Goal: Information Seeking & Learning: Learn about a topic

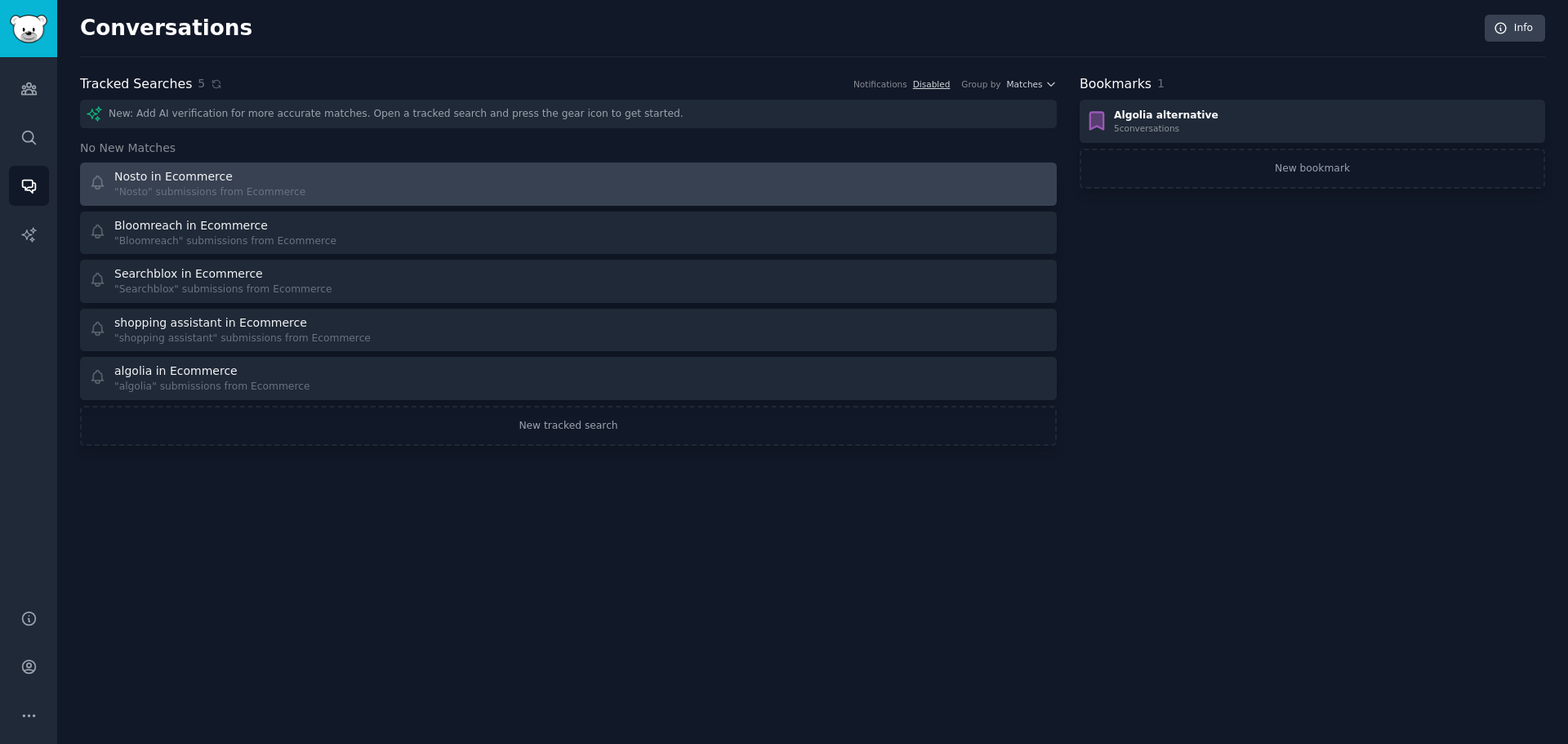
click at [163, 177] on div "Nosto in Ecommerce" at bounding box center [173, 177] width 118 height 17
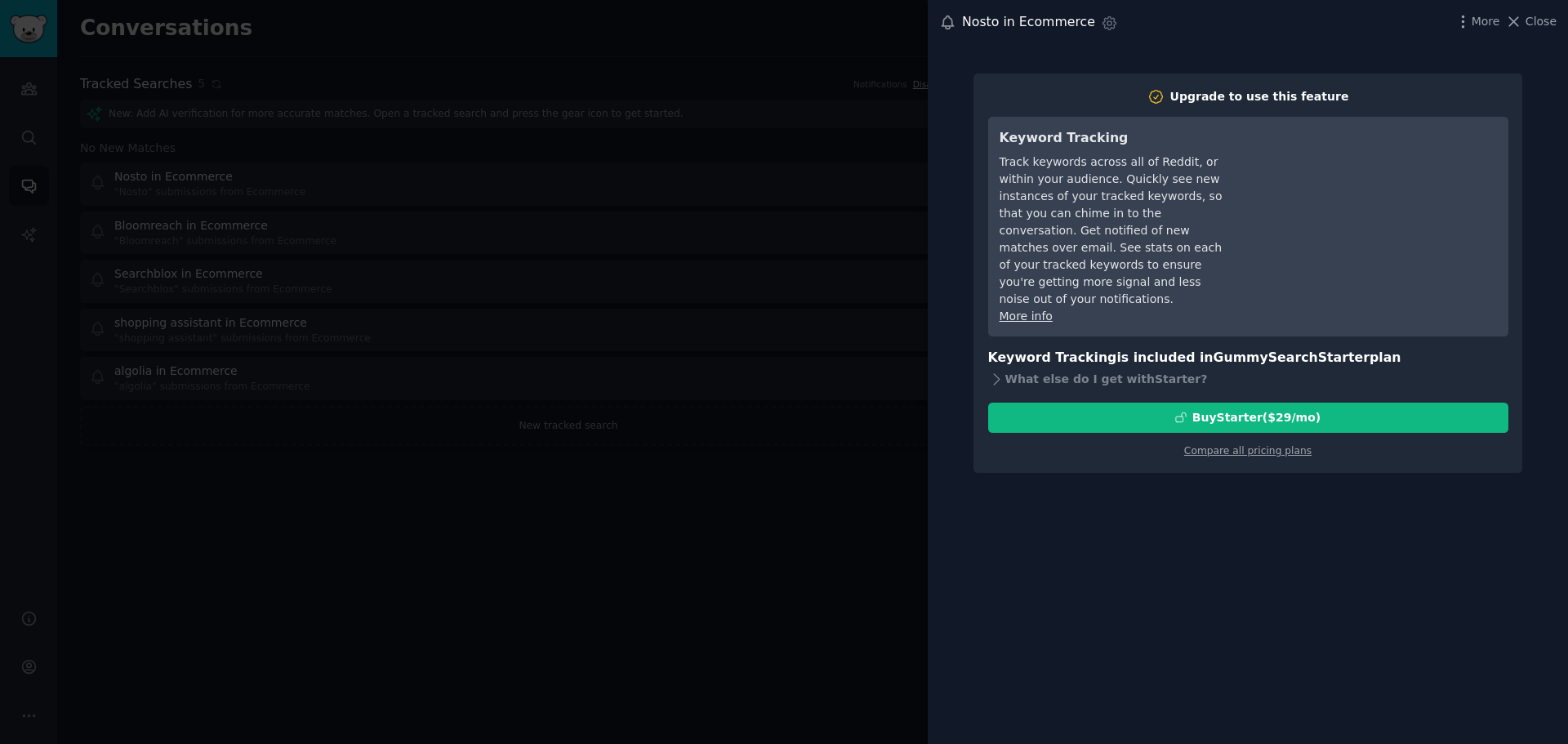
click at [733, 216] on div at bounding box center [784, 372] width 1568 height 744
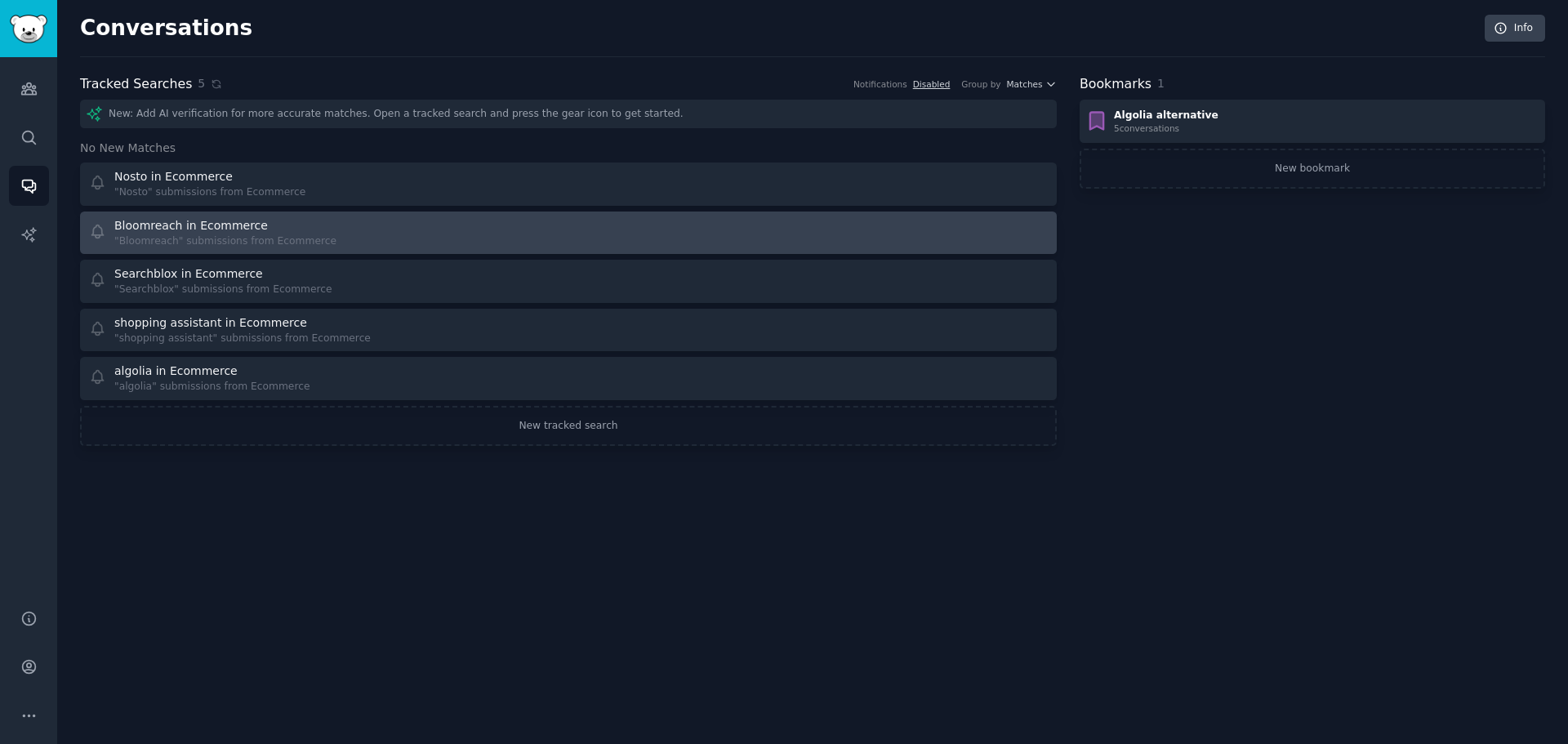
click at [250, 230] on div "Bloomreach in Ecommerce" at bounding box center [225, 225] width 222 height 17
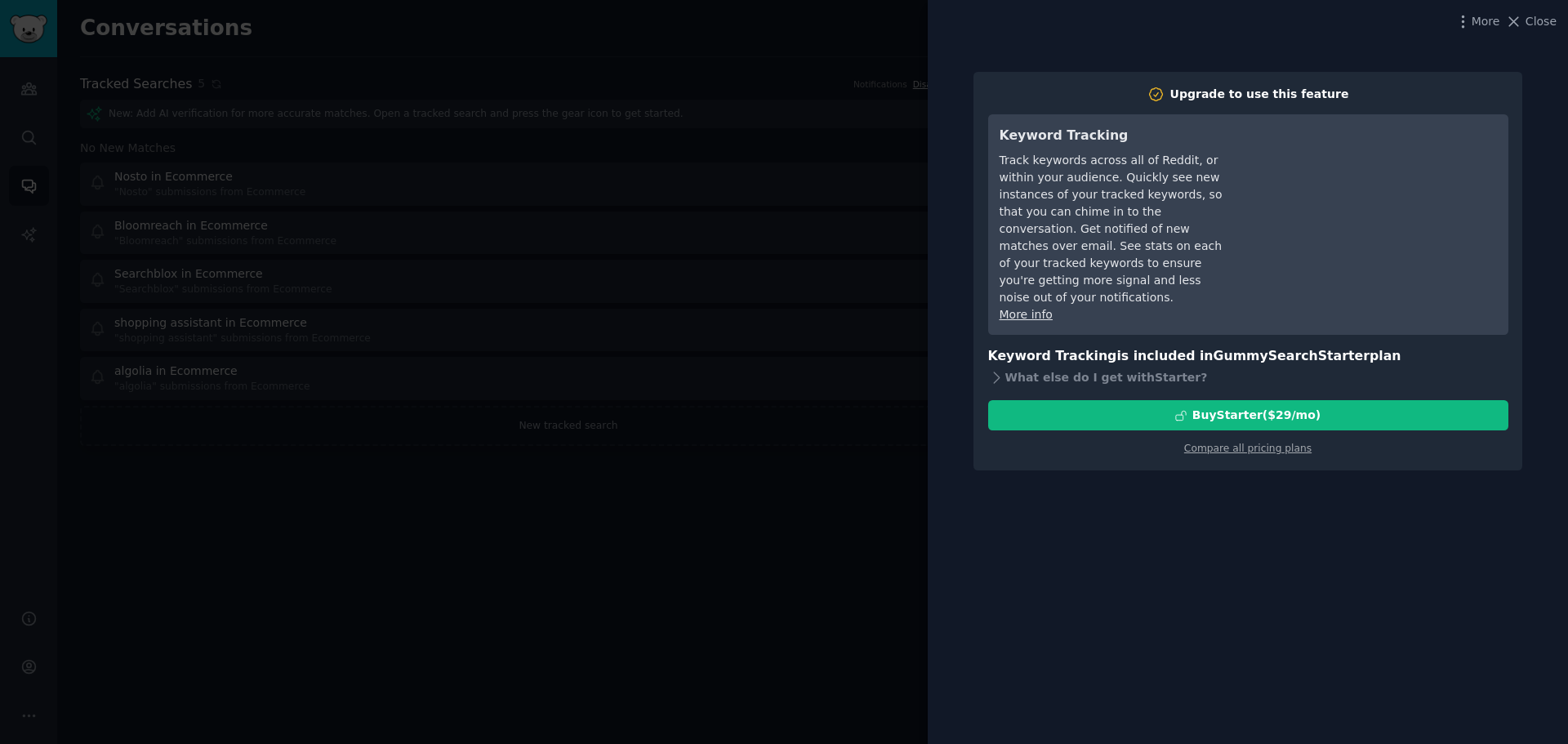
click at [815, 353] on div at bounding box center [784, 372] width 1568 height 744
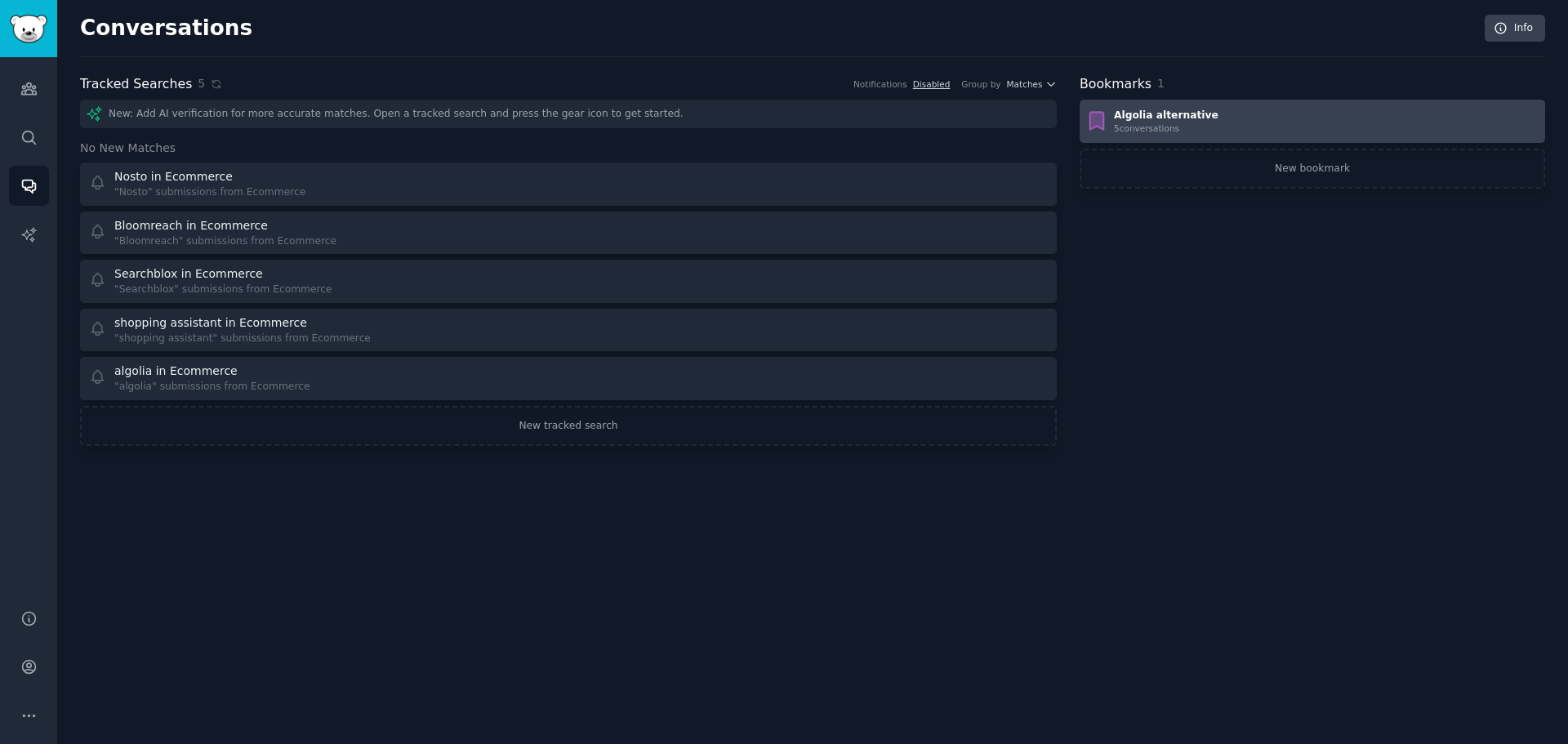
click at [1196, 109] on div "Algolia alternative" at bounding box center [1166, 116] width 105 height 15
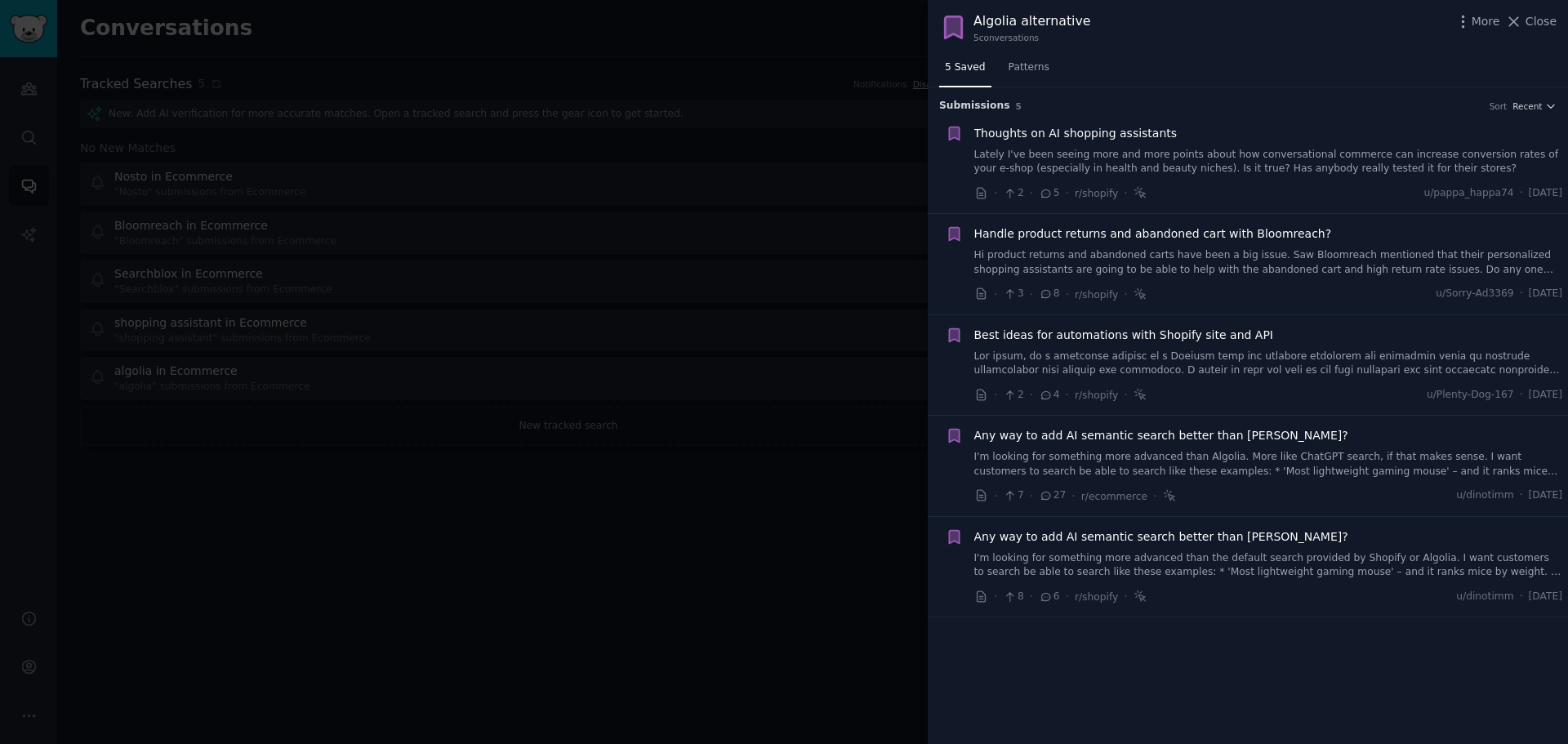
click at [1104, 147] on div "Thoughts on AI shopping assistants Lately I've been seeing more and more points…" at bounding box center [1268, 150] width 588 height 51
click at [1103, 150] on link "Lately I've been seeing more and more points about how conversational commerce …" at bounding box center [1268, 162] width 588 height 29
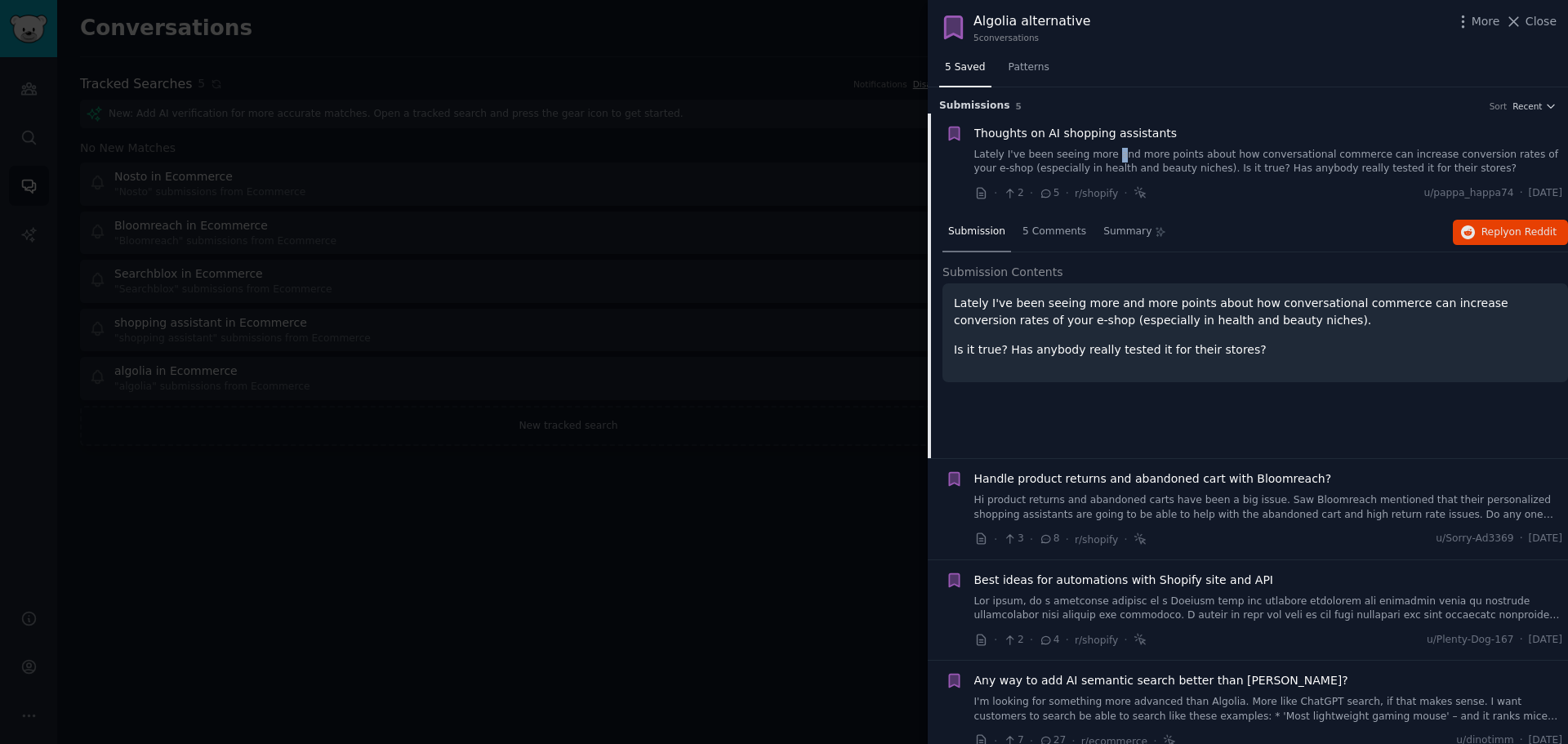
scroll to position [26, 0]
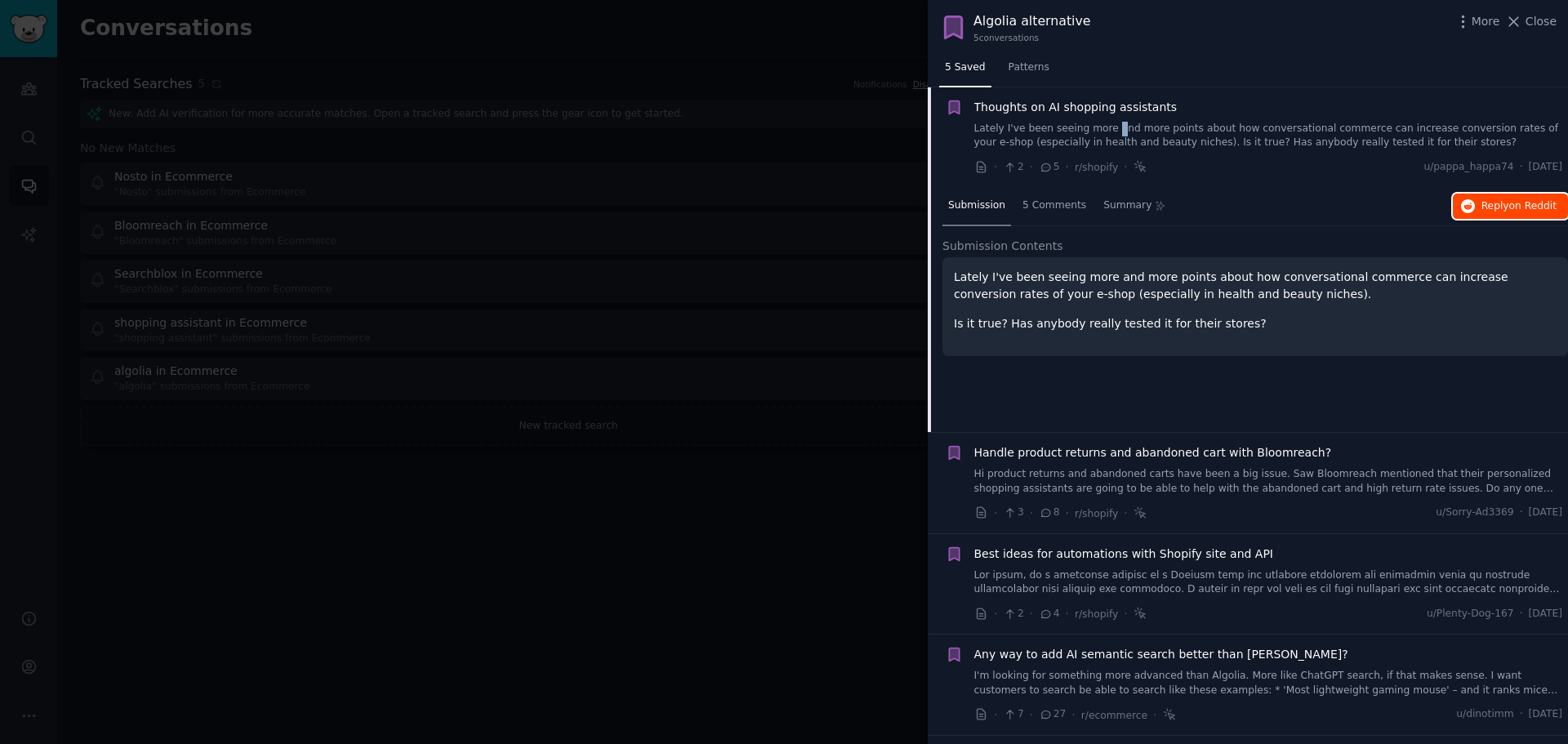
click at [1469, 201] on icon "button" at bounding box center [1468, 206] width 15 height 15
click at [1030, 111] on span "Thoughts on AI shopping assistants" at bounding box center [1075, 107] width 203 height 17
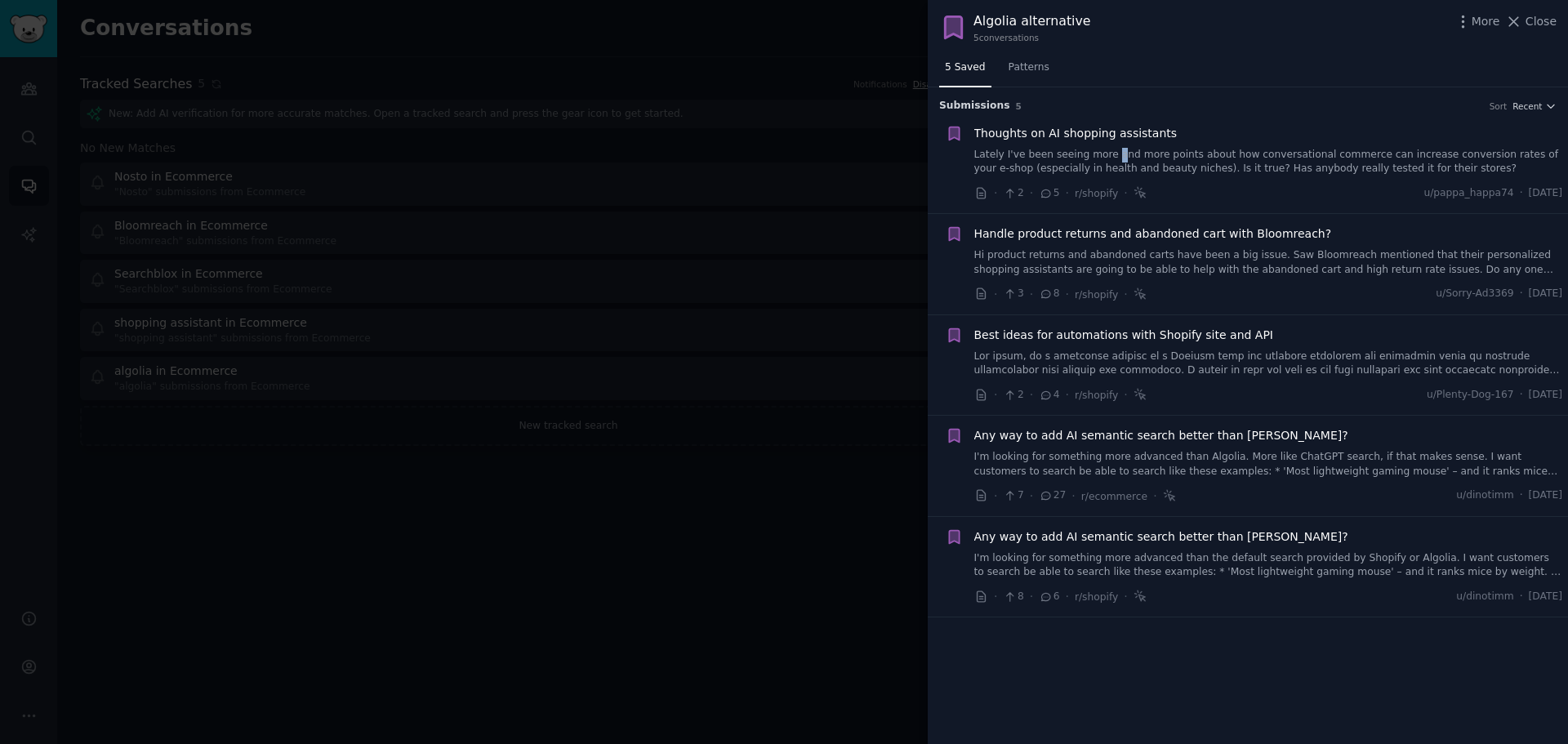
click at [1103, 244] on div "Handle product returns and abandoned cart with Bloomreach? Hi product returns a…" at bounding box center [1268, 251] width 588 height 51
click at [1221, 241] on span "Handle product returns and abandoned cart with Bloomreach?" at bounding box center [1152, 234] width 357 height 17
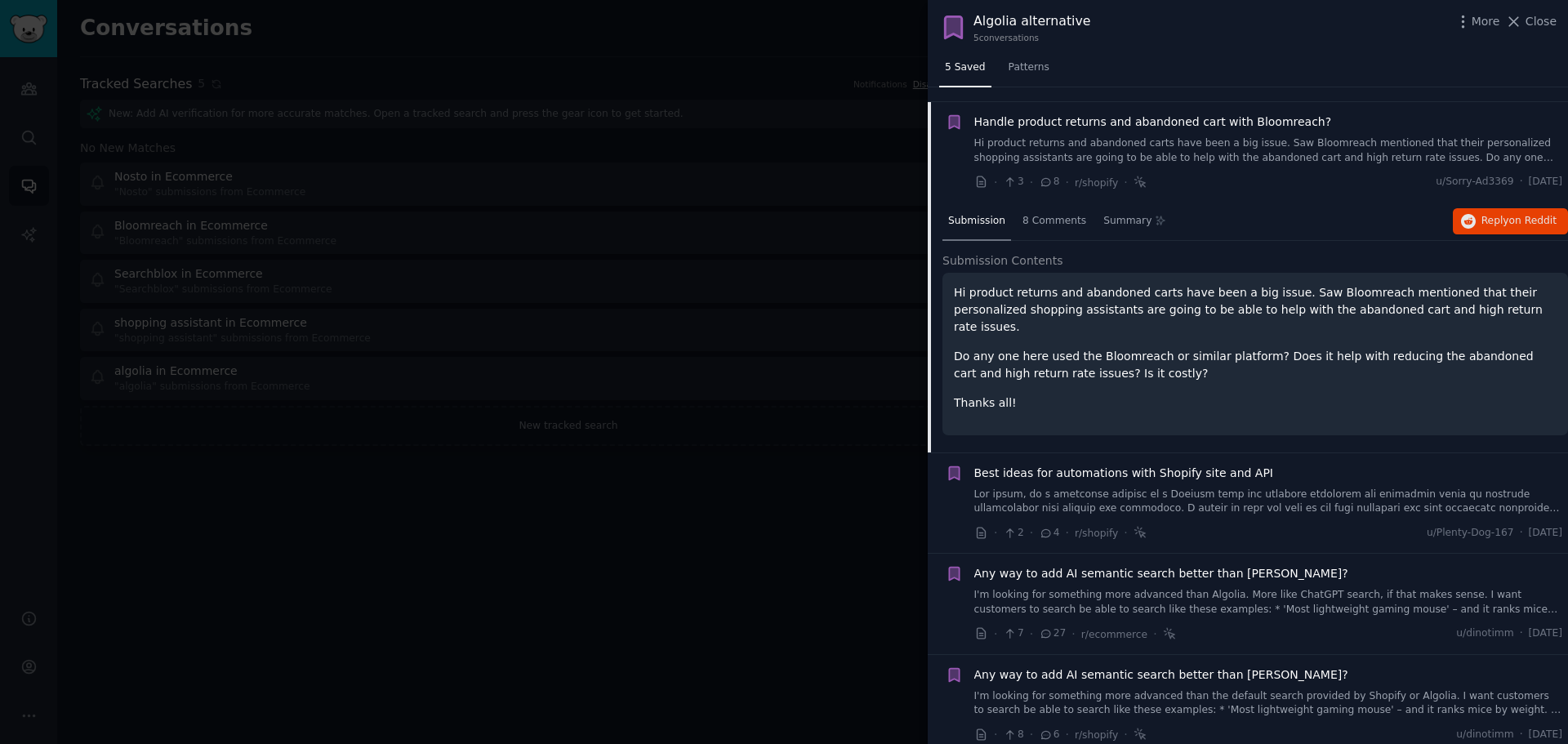
scroll to position [118, 0]
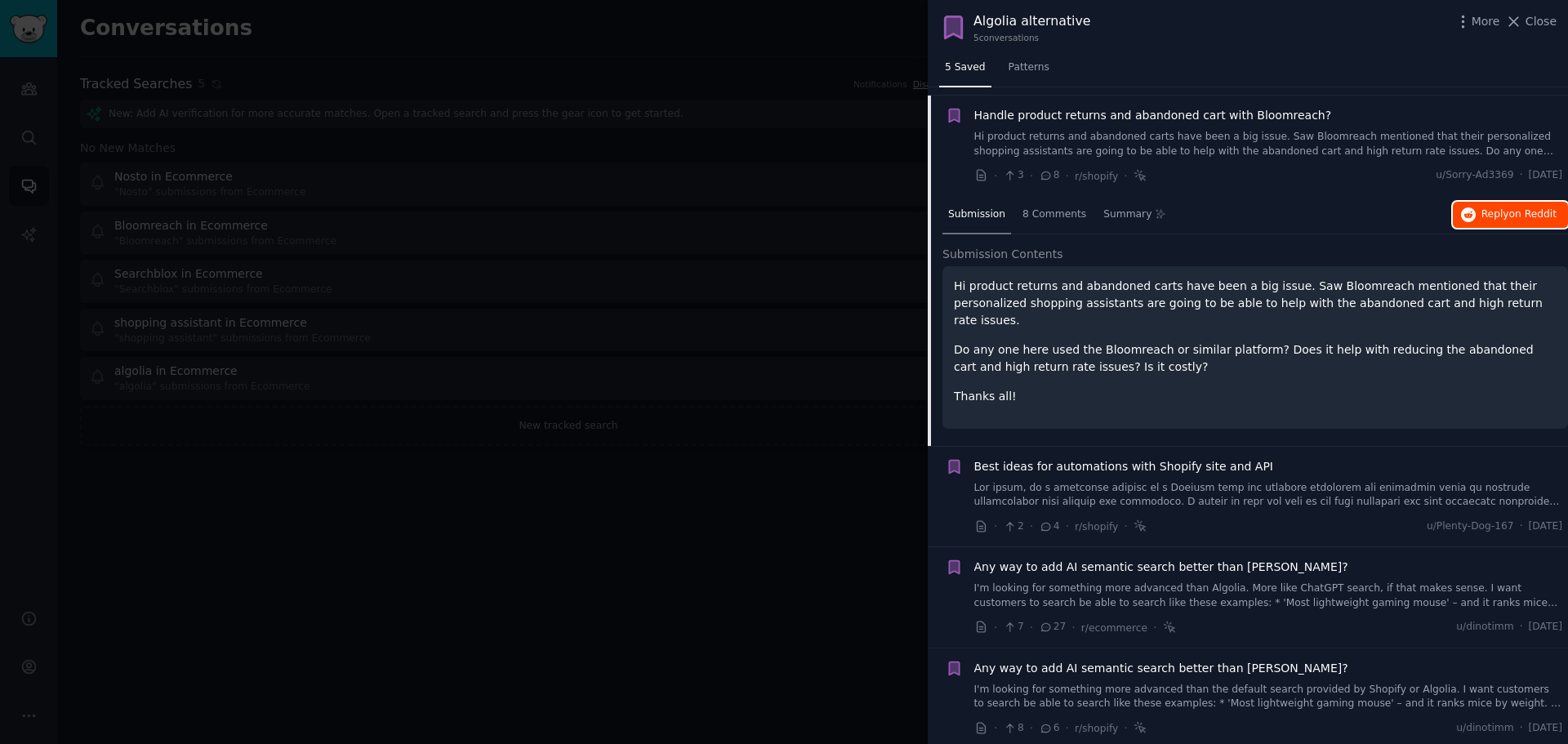
click at [1481, 210] on span "Reply on Reddit" at bounding box center [1518, 215] width 75 height 15
click at [1151, 121] on span "Handle product returns and abandoned cart with Bloomreach?" at bounding box center [1152, 116] width 357 height 17
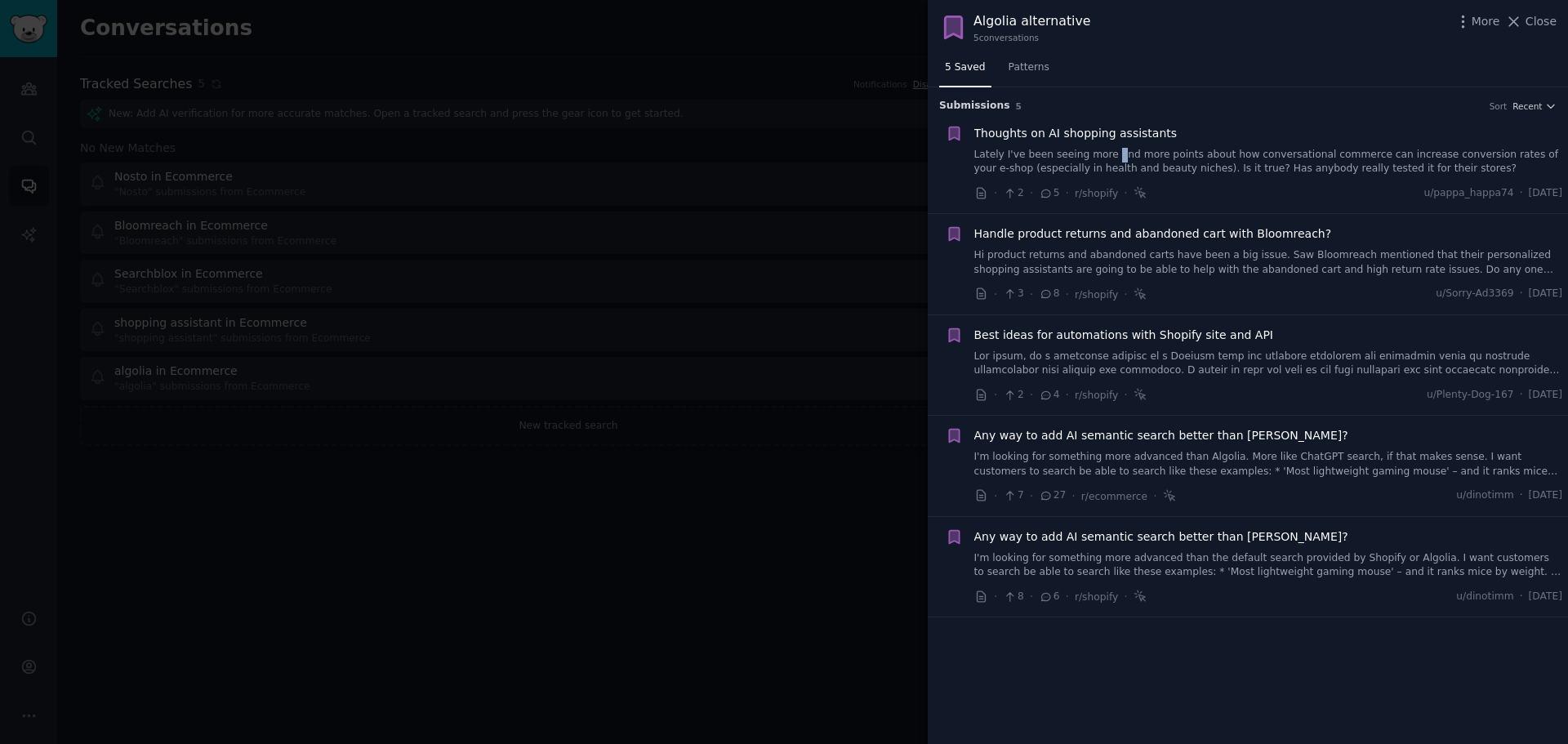
click at [1143, 341] on span "Best ideas for automations with Shopify site and API" at bounding box center [1123, 335] width 300 height 17
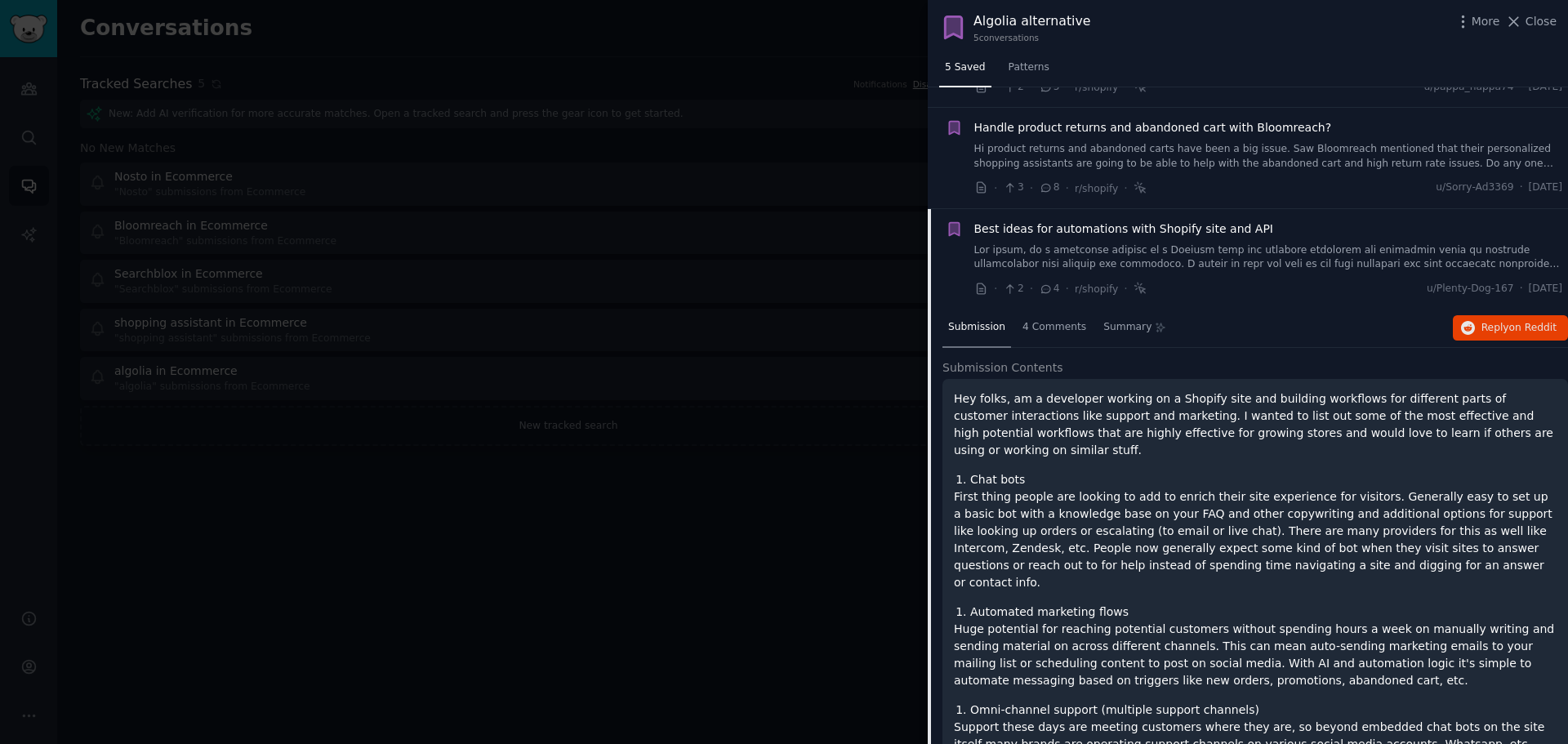
scroll to position [228, 0]
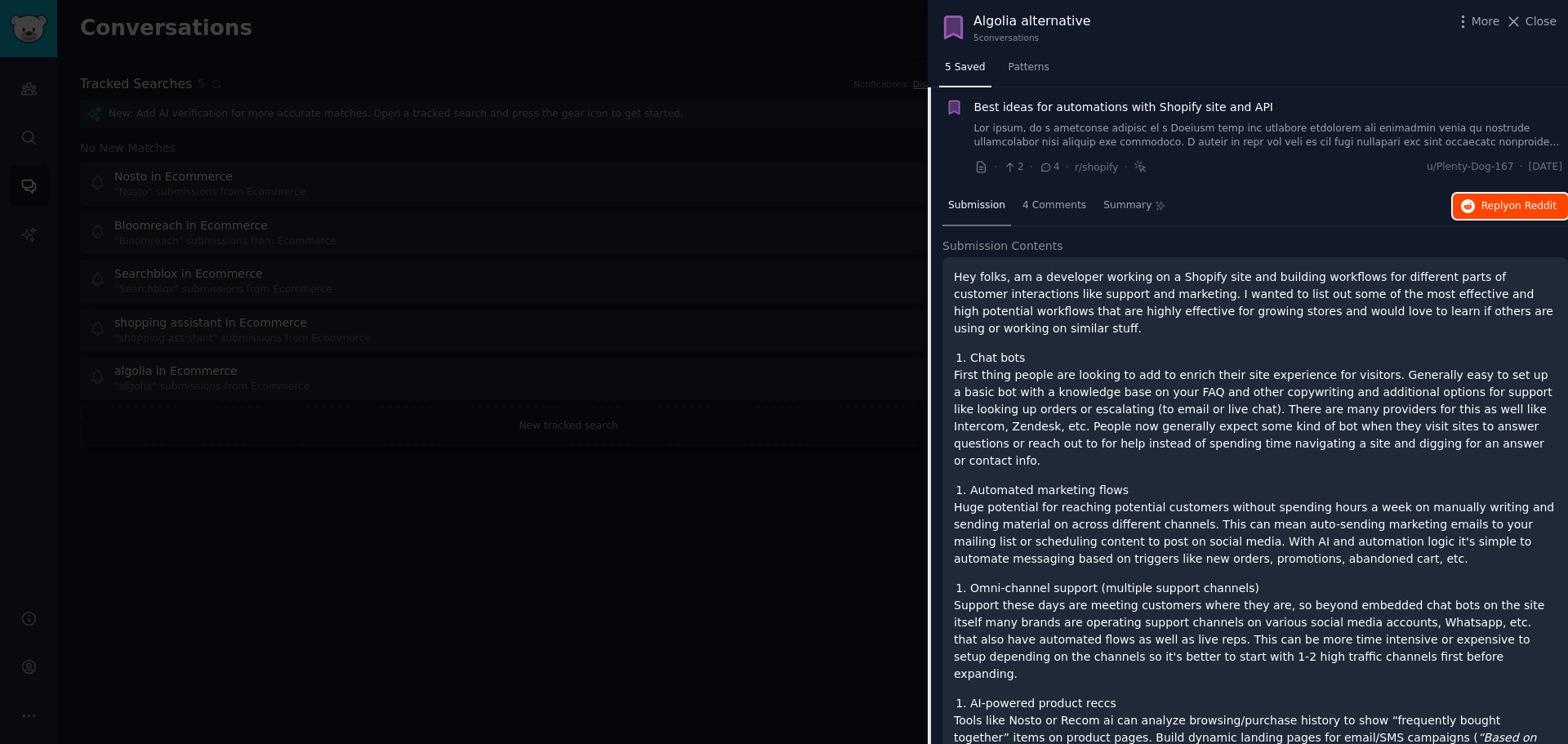
click at [1523, 211] on span "on Reddit" at bounding box center [1533, 206] width 47 height 12
click at [1238, 111] on span "Best ideas for automations with Shopify site and API" at bounding box center [1123, 107] width 300 height 17
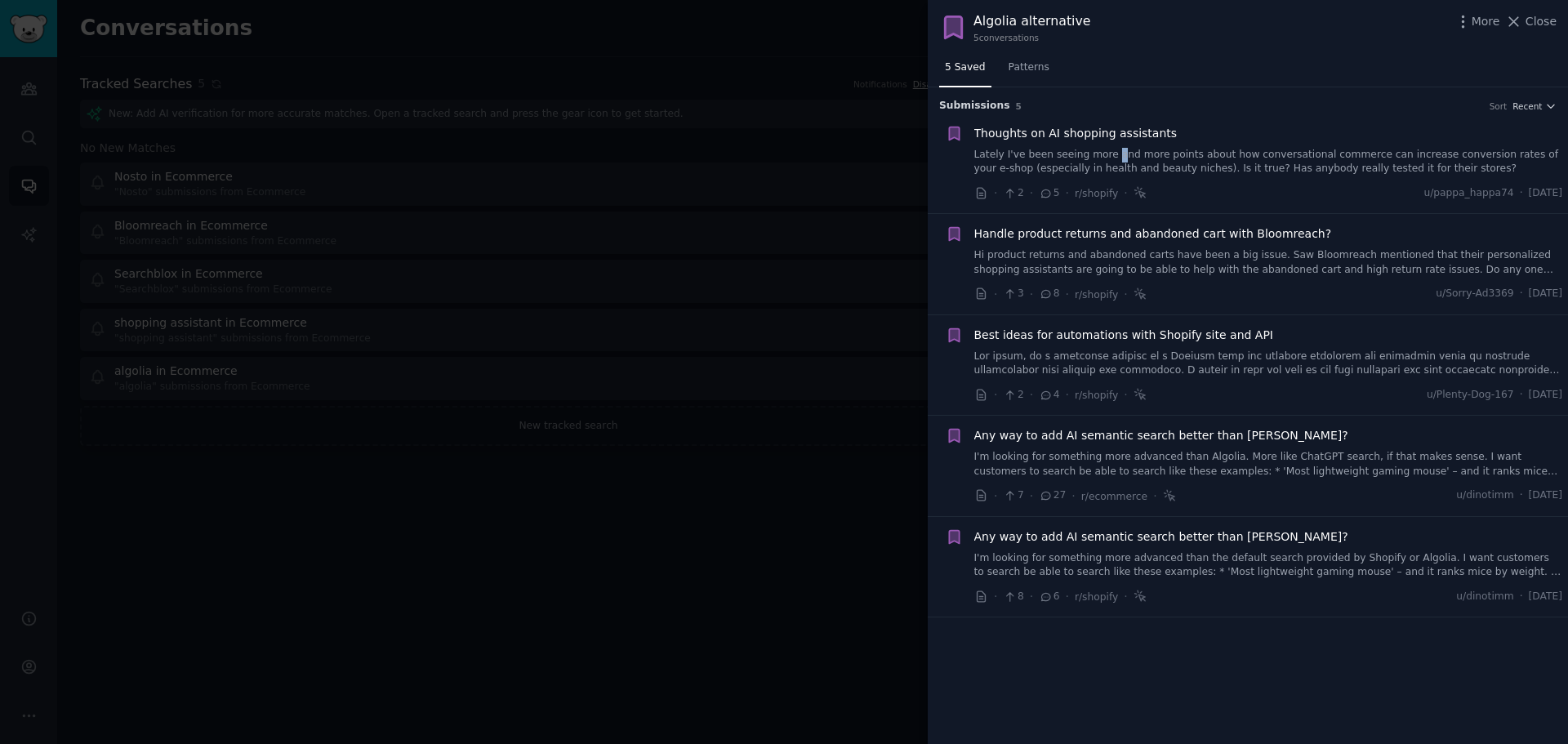
click at [1206, 436] on span "Any way to add AI semantic search better than [PERSON_NAME]?" at bounding box center [1160, 436] width 374 height 17
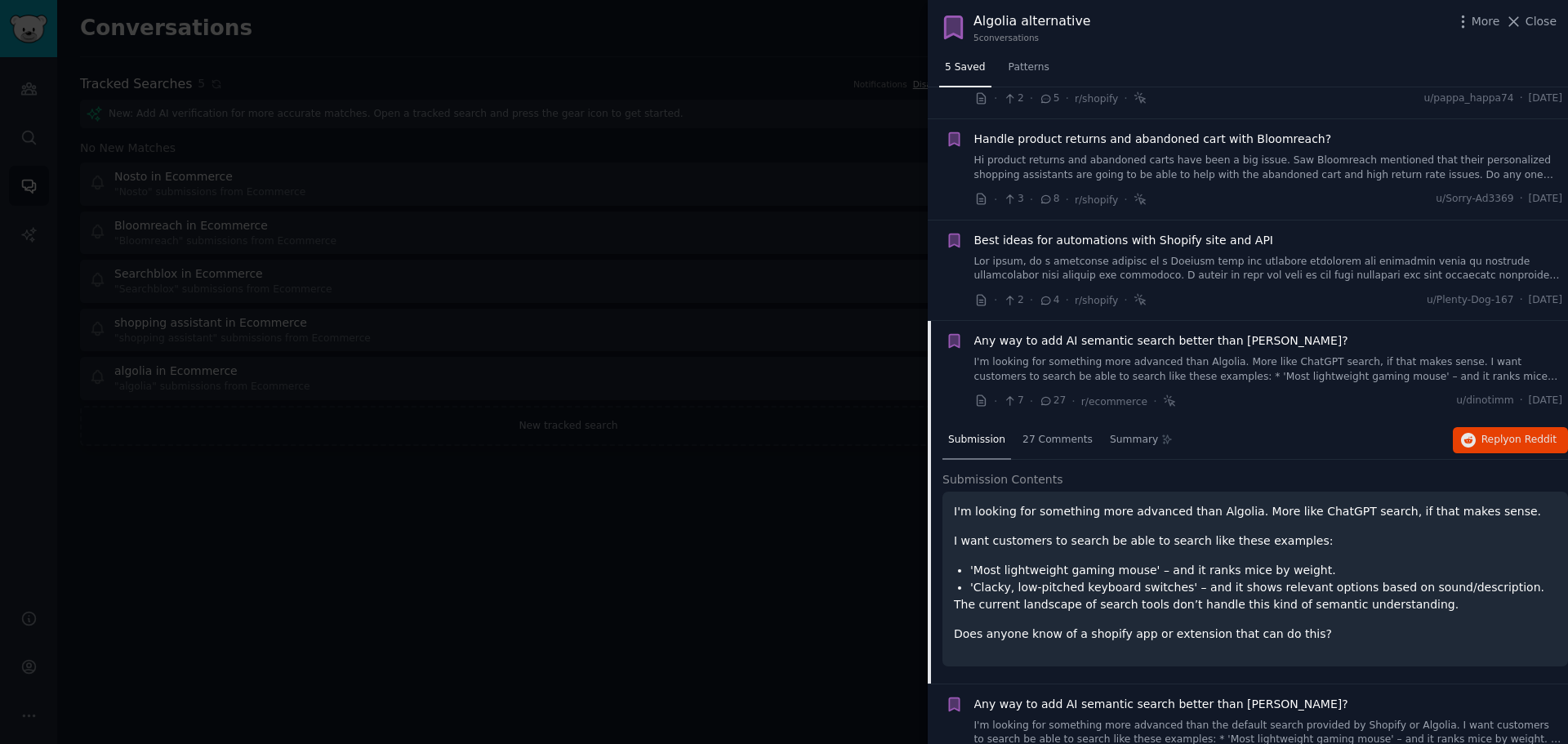
scroll to position [135, 0]
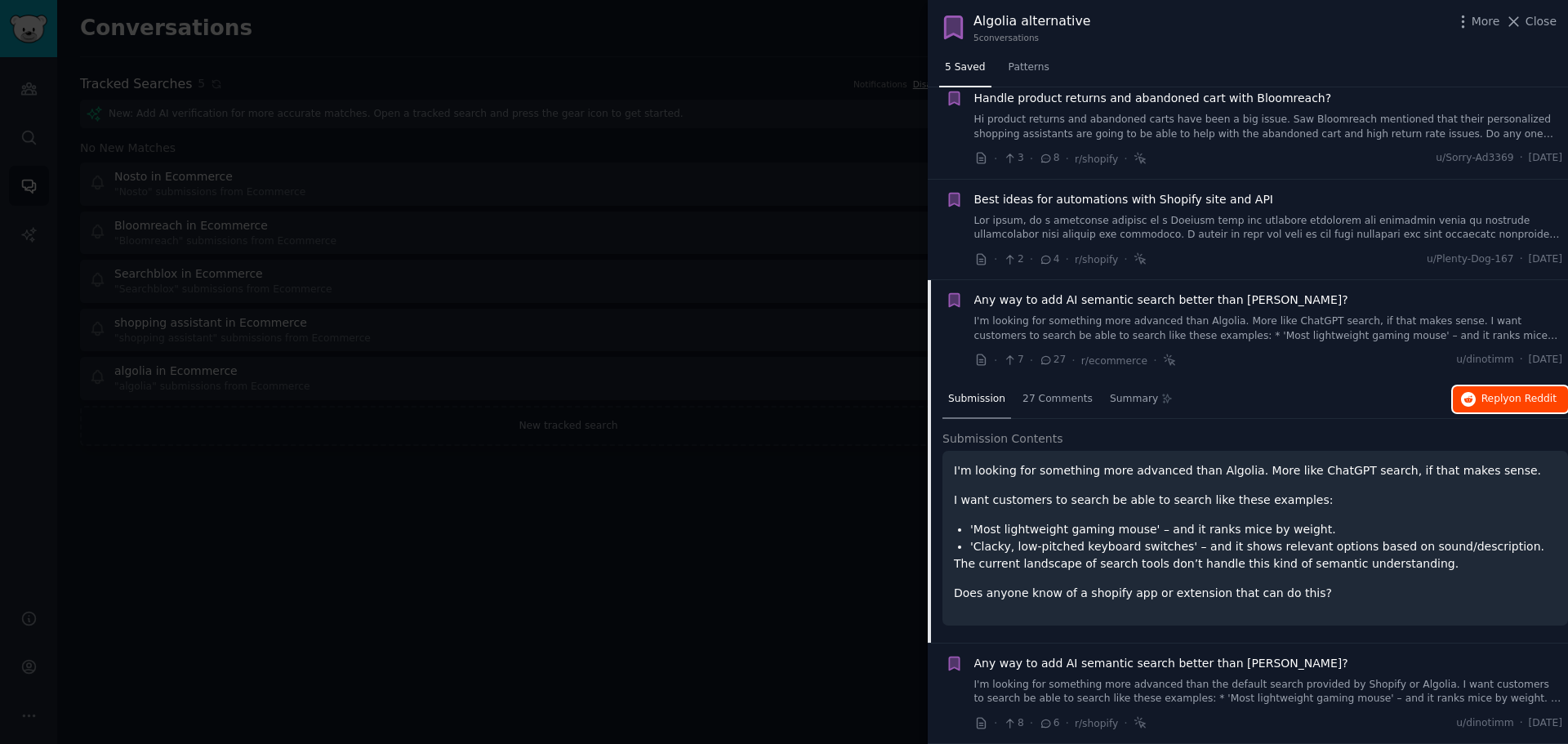
click at [1500, 396] on span "Reply on Reddit" at bounding box center [1518, 400] width 75 height 15
click at [1103, 334] on link "I'm looking for something more advanced than Algolia. More like ChatGPT search,…" at bounding box center [1268, 329] width 588 height 29
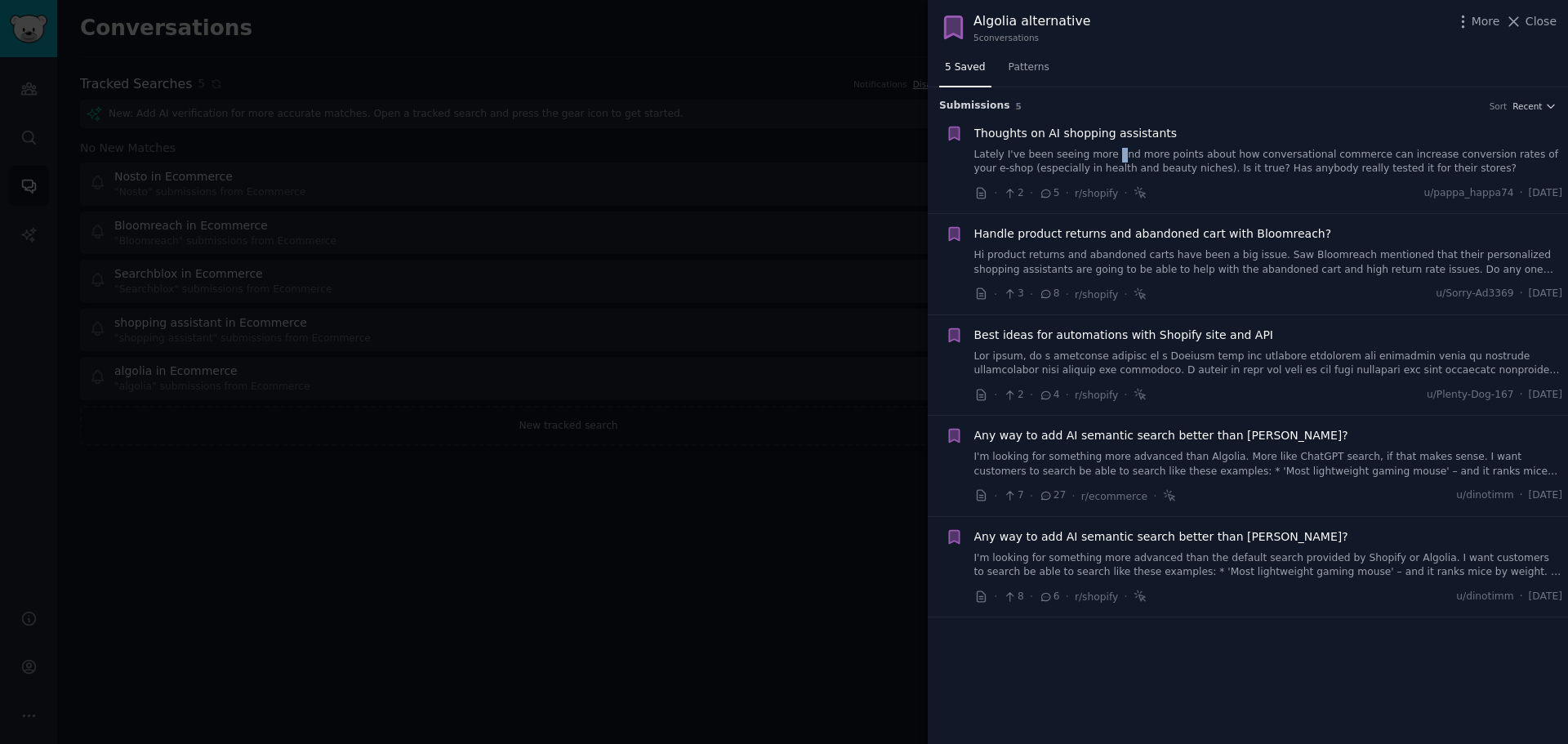
click at [1222, 462] on link "I'm looking for something more advanced than Algolia. More like ChatGPT search,…" at bounding box center [1268, 464] width 588 height 29
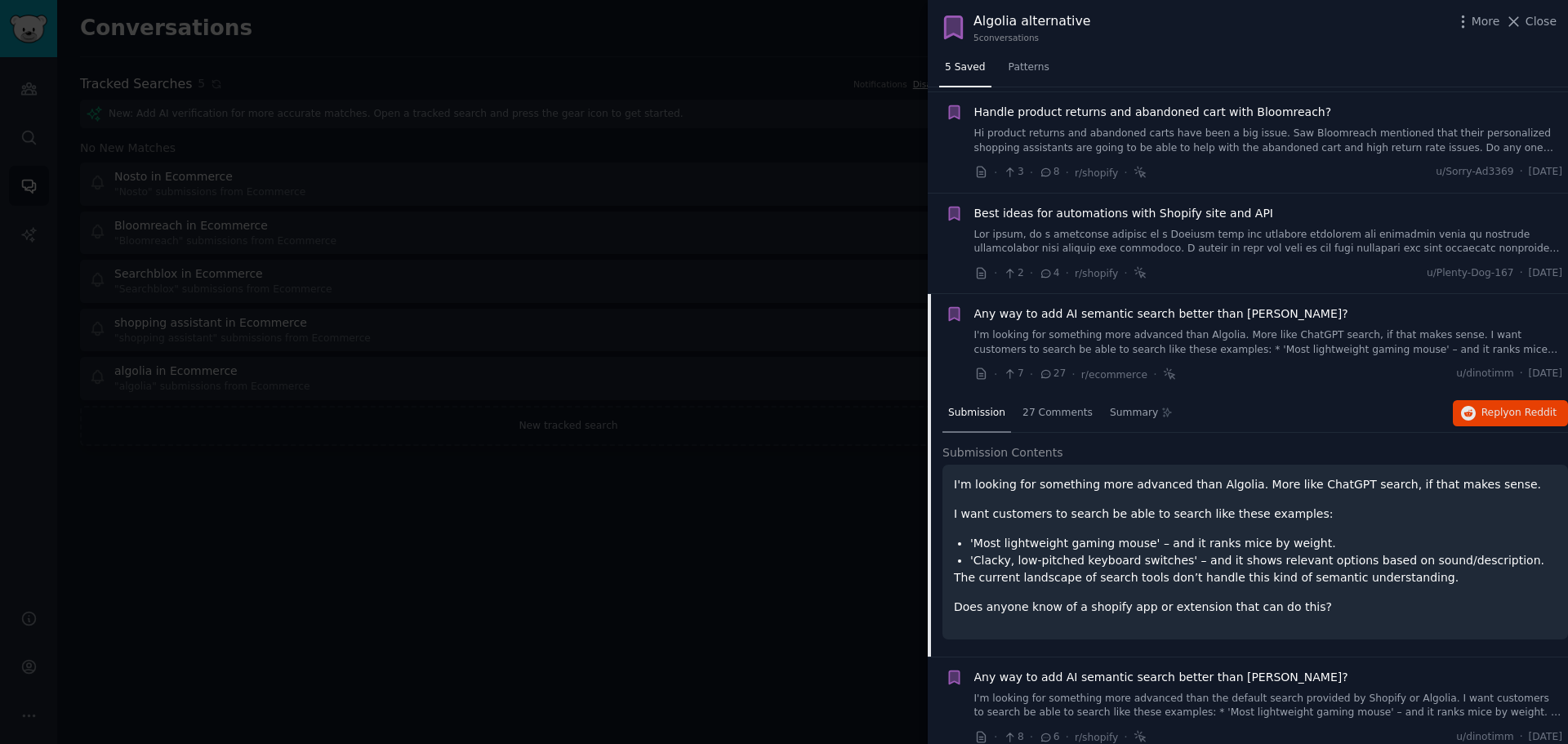
scroll to position [135, 0]
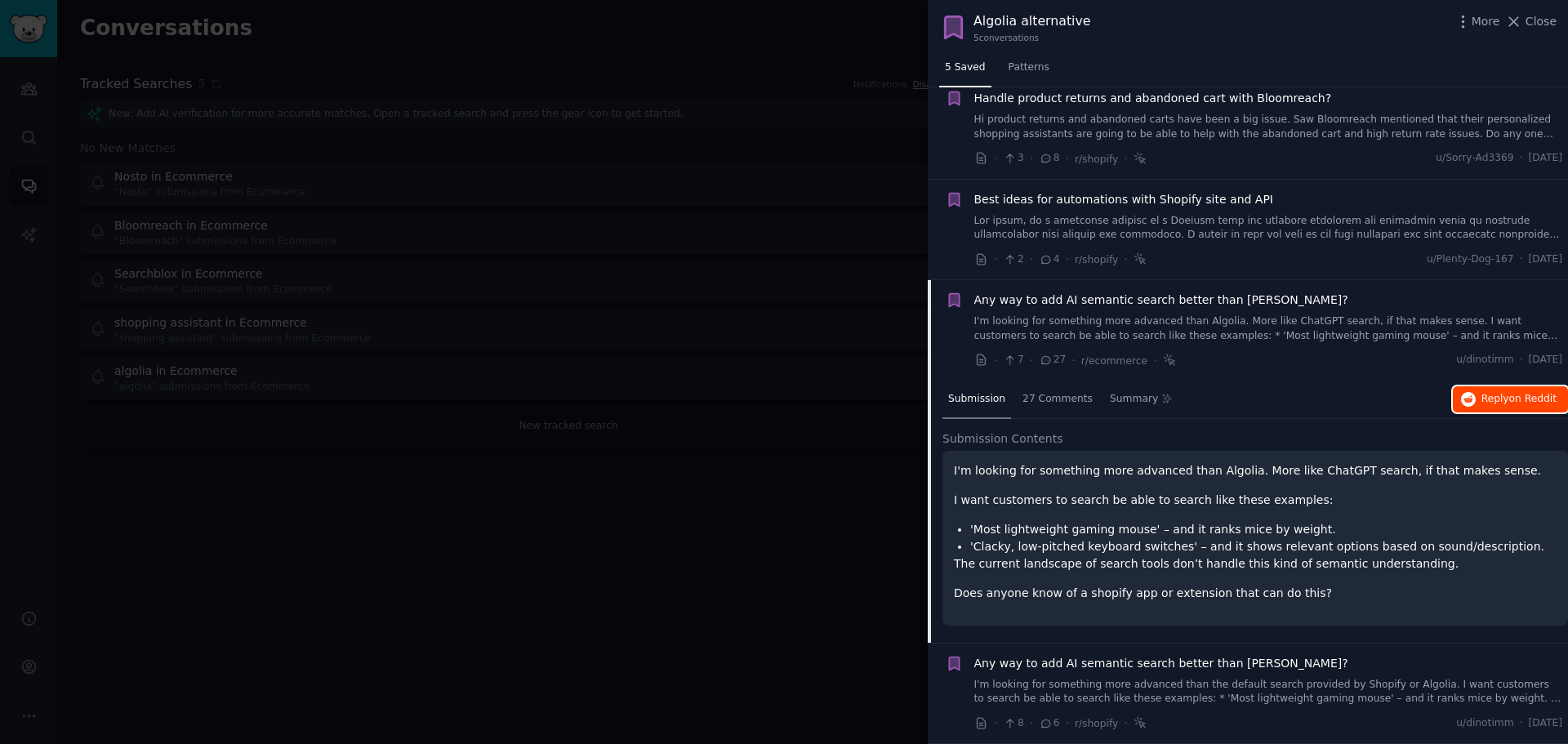
click at [1507, 408] on button "Reply on Reddit" at bounding box center [1510, 400] width 116 height 26
click at [1278, 325] on link "I'm looking for something more advanced than Algolia. More like ChatGPT search,…" at bounding box center [1268, 329] width 588 height 29
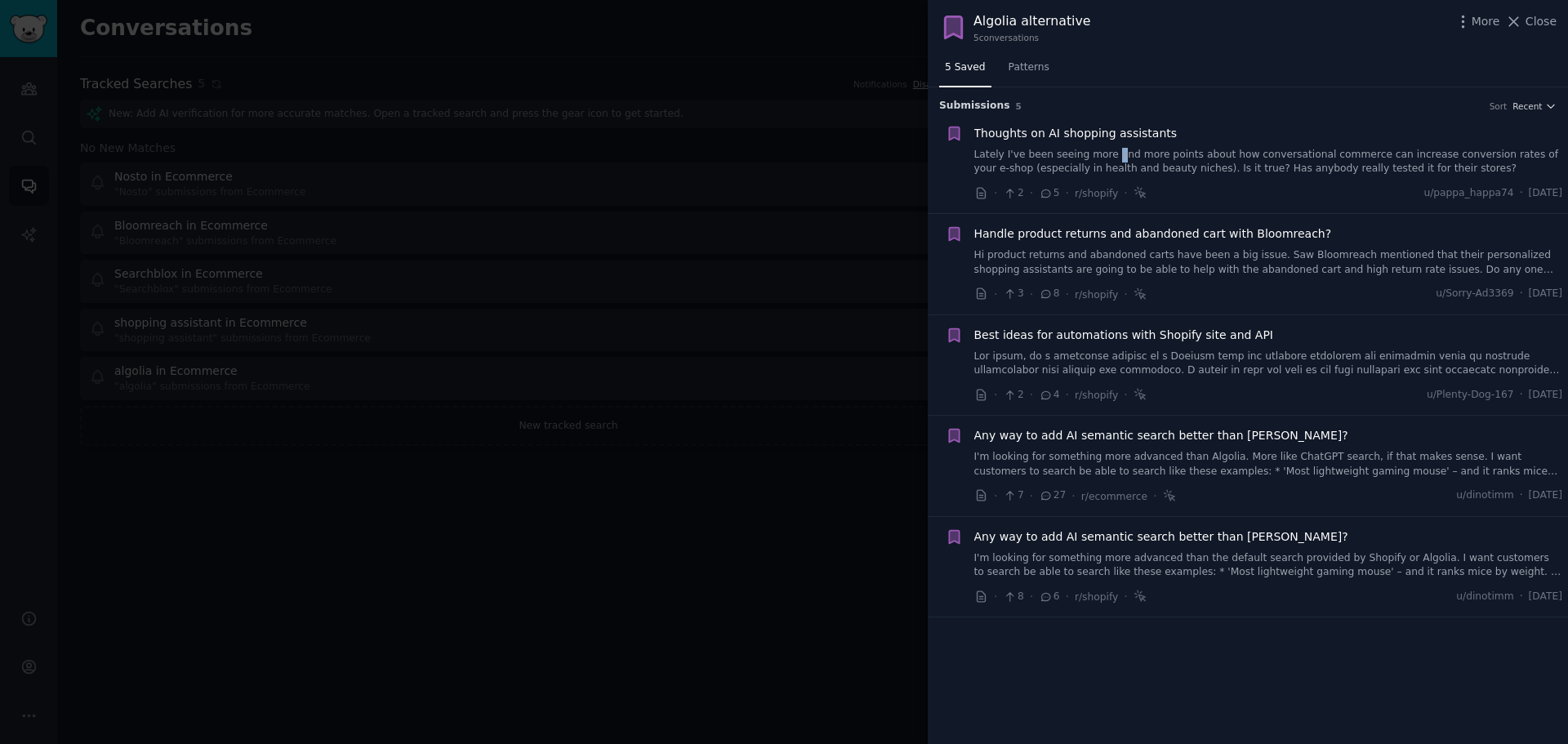
click at [1227, 557] on link "I'm looking for something more advanced than the default search provided by Sho…" at bounding box center [1268, 566] width 588 height 29
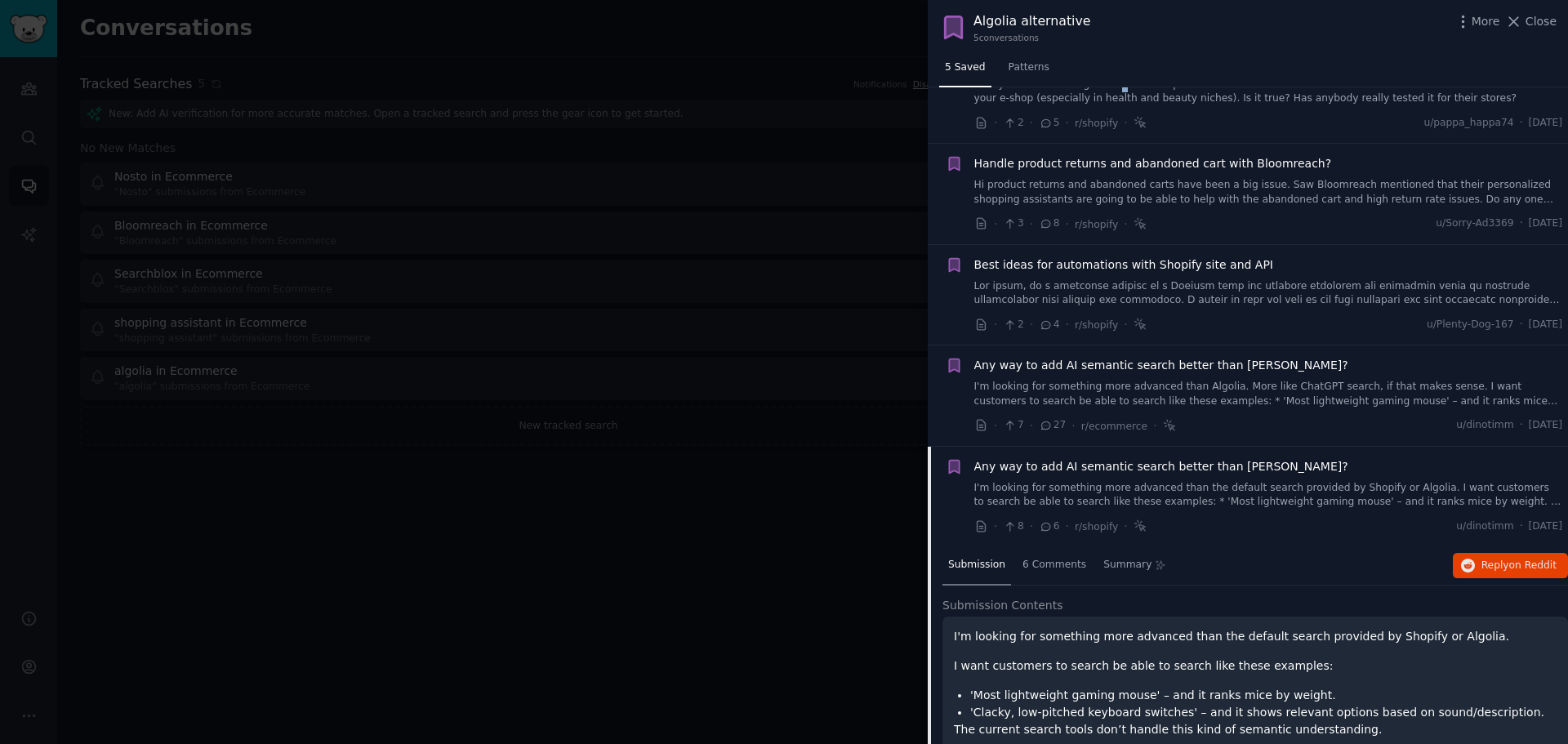
scroll to position [135, 0]
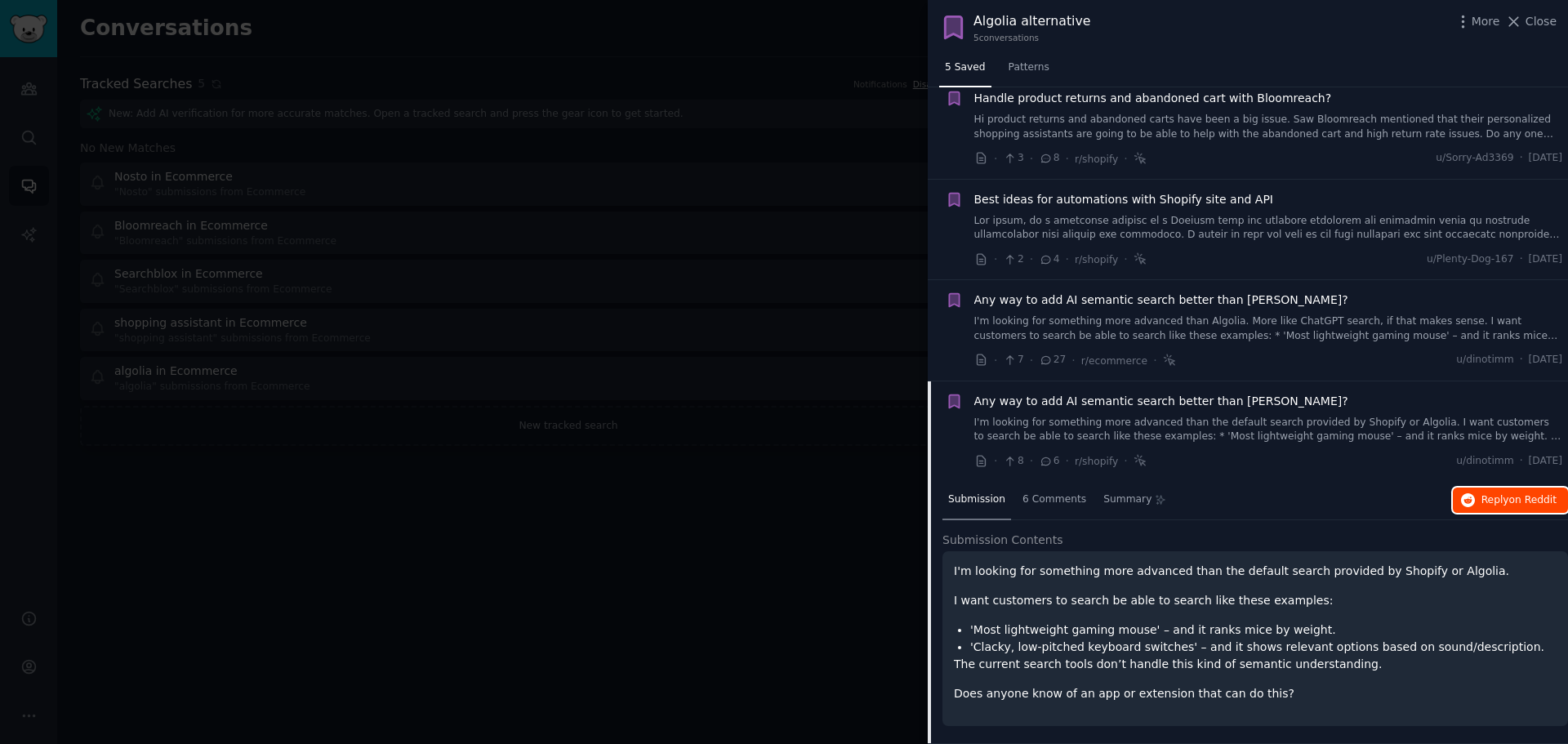
click at [1514, 496] on span "on Reddit" at bounding box center [1533, 500] width 47 height 12
click at [1073, 412] on div "Any way to add AI semantic search better than [PERSON_NAME]? I'm looking for so…" at bounding box center [1268, 419] width 588 height 51
click at [1060, 405] on span "Any way to add AI semantic search better than [PERSON_NAME]?" at bounding box center [1160, 401] width 374 height 17
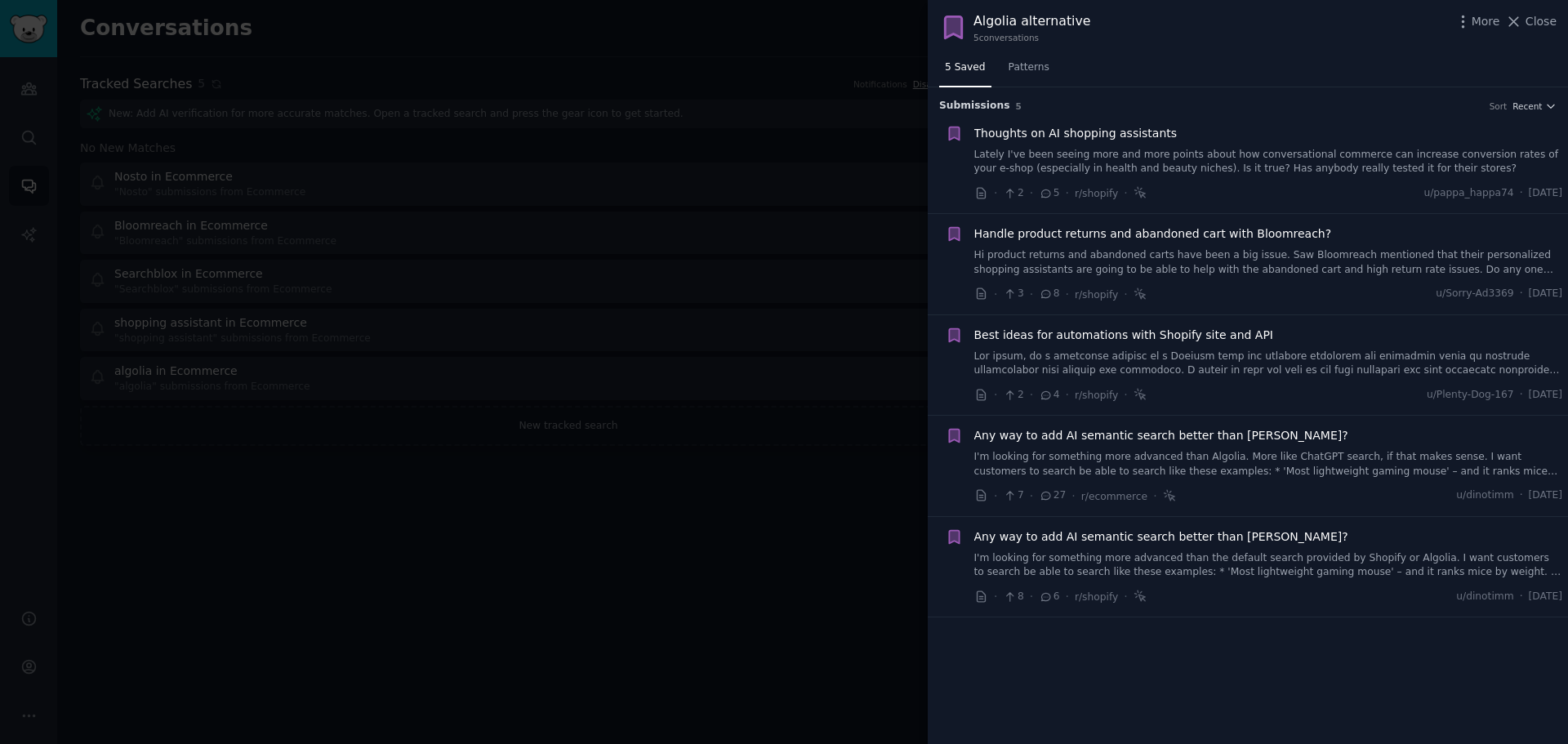
click at [529, 413] on div at bounding box center [784, 372] width 1568 height 744
